Goal: Find specific page/section: Find specific page/section

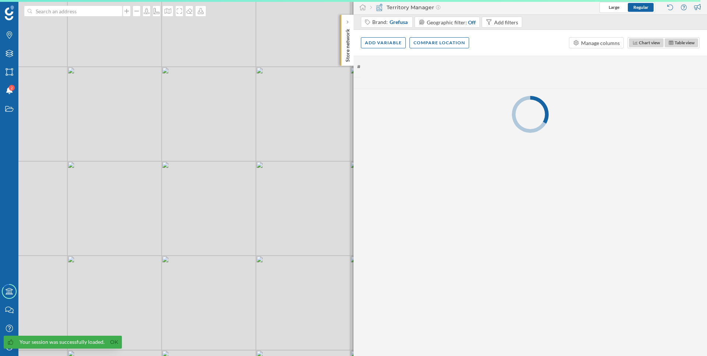
click at [344, 55] on p "Store network" at bounding box center [347, 44] width 7 height 36
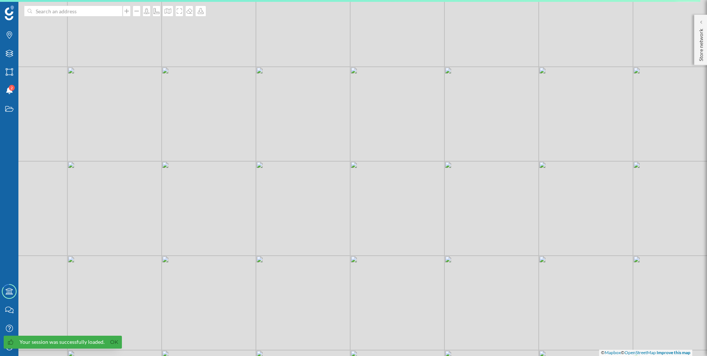
click at [16, 338] on div "Your session was successfully loaded. Ok" at bounding box center [63, 341] width 118 height 13
click at [10, 344] on div at bounding box center [10, 341] width 7 height 7
click at [110, 344] on link "Ok" at bounding box center [114, 341] width 12 height 8
click at [13, 344] on icon "My Profile" at bounding box center [9, 346] width 9 height 7
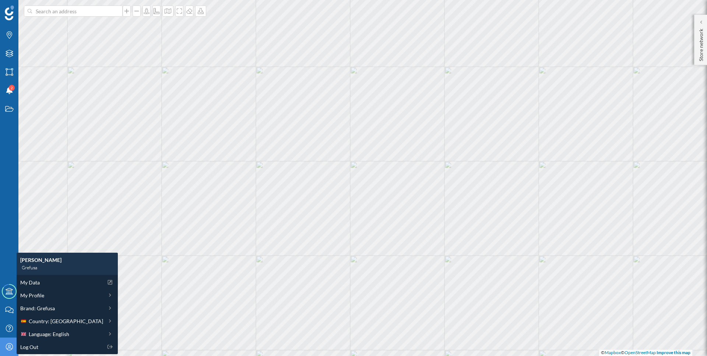
click at [1, 354] on div "My Profile" at bounding box center [9, 346] width 18 height 18
click at [8, 34] on icon at bounding box center [10, 34] width 6 height 7
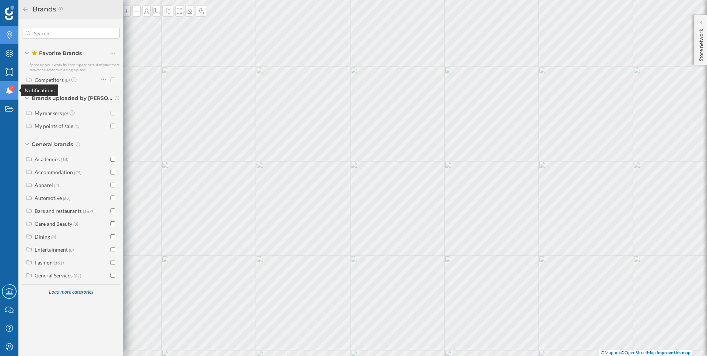
click at [10, 85] on div "Notifications 2" at bounding box center [9, 90] width 18 height 18
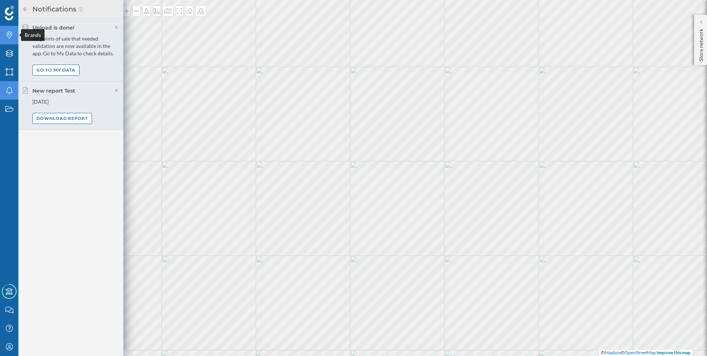
click at [3, 35] on div "Brands" at bounding box center [9, 35] width 18 height 18
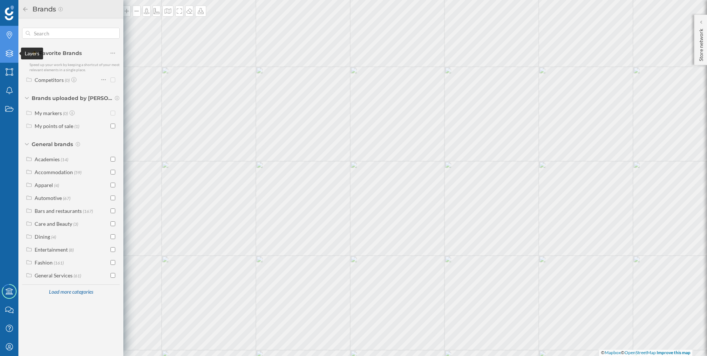
click at [7, 55] on icon at bounding box center [9, 53] width 7 height 7
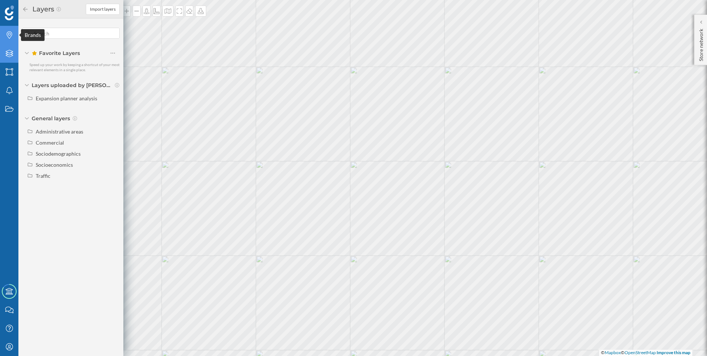
click at [11, 39] on icon "Brands" at bounding box center [9, 34] width 9 height 7
